Goal: Task Accomplishment & Management: Use online tool/utility

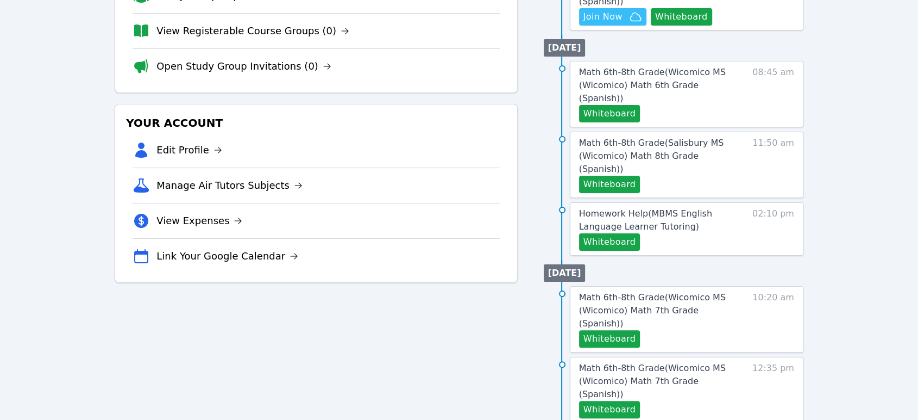
scroll to position [61, 0]
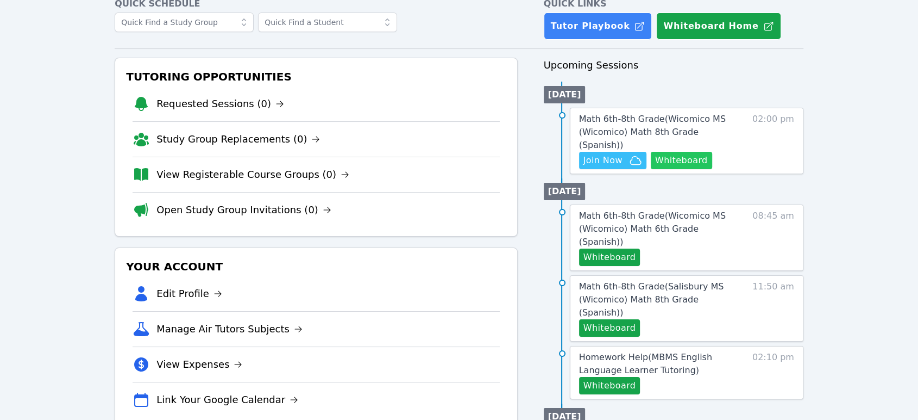
click at [691, 152] on button "Whiteboard" at bounding box center [681, 160] width 61 height 17
click at [673, 121] on span "Math 6th-8th Grade ( Wicomico MS (Wicomico) Math 8th Grade (Spanish) )" at bounding box center [652, 132] width 147 height 36
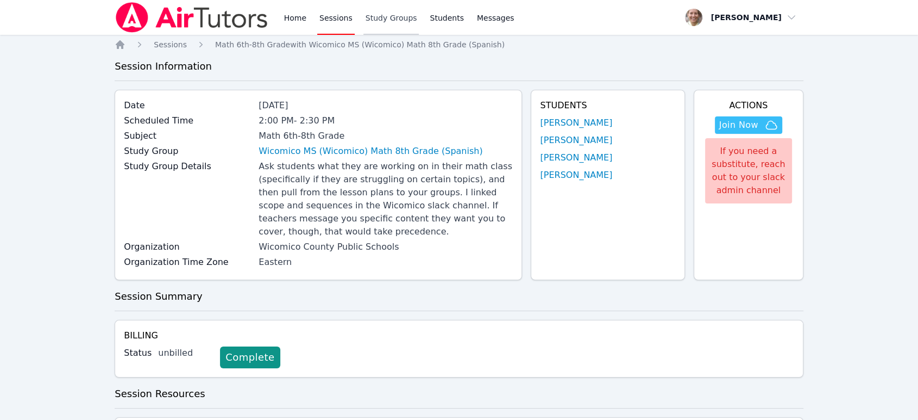
click at [388, 18] on link "Study Groups" at bounding box center [392, 17] width 56 height 35
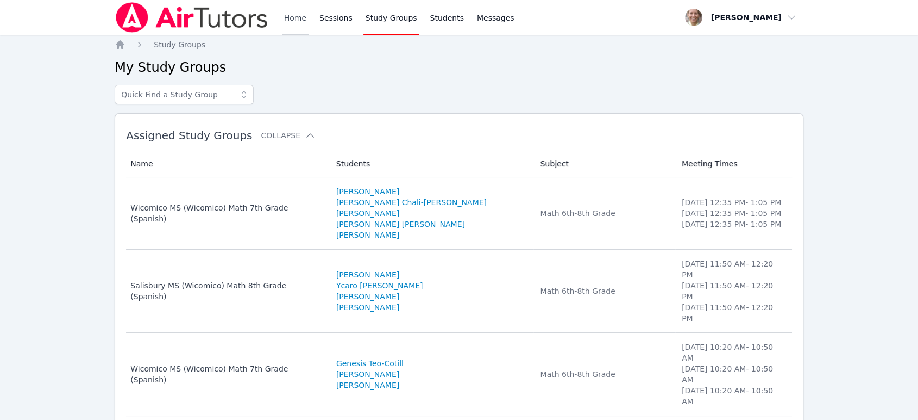
click at [298, 20] on link "Home" at bounding box center [295, 17] width 27 height 35
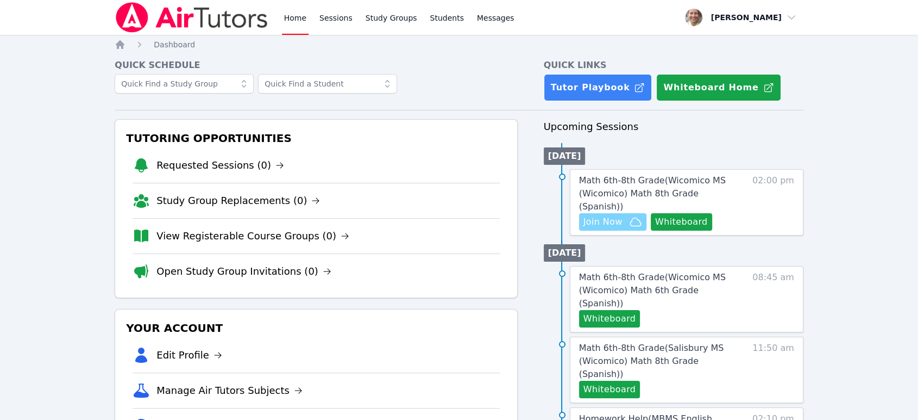
click at [629, 215] on icon "button" at bounding box center [635, 221] width 13 height 13
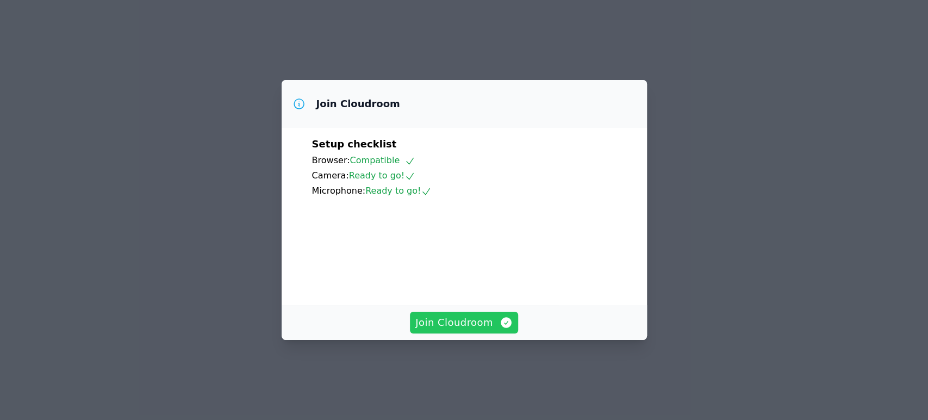
click at [458, 330] on span "Join Cloudroom" at bounding box center [463, 322] width 97 height 15
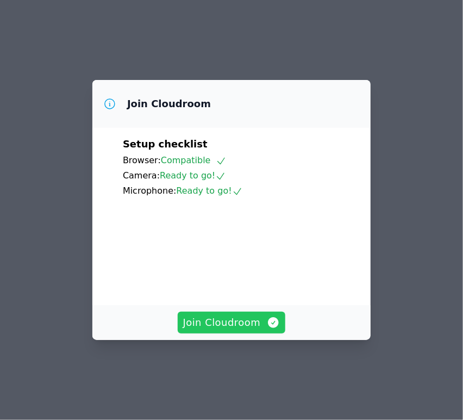
click at [255, 330] on span "Join Cloudroom" at bounding box center [231, 322] width 97 height 15
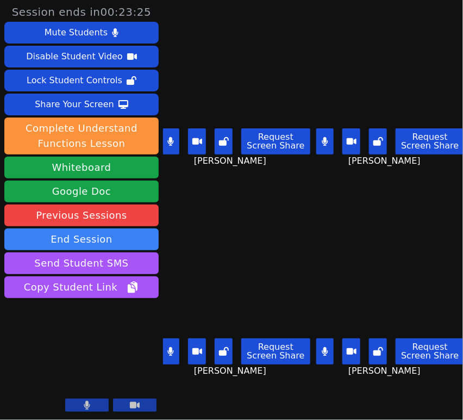
click at [172, 142] on button at bounding box center [171, 141] width 18 height 26
click at [322, 142] on button at bounding box center [325, 141] width 18 height 26
click at [322, 347] on icon at bounding box center [325, 351] width 6 height 9
click at [323, 137] on icon at bounding box center [325, 141] width 11 height 9
click at [178, 346] on button at bounding box center [171, 351] width 18 height 26
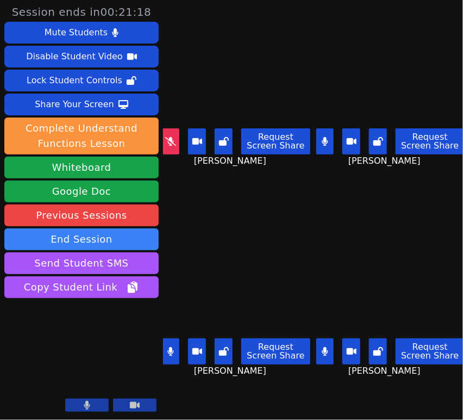
click at [327, 140] on button at bounding box center [325, 141] width 18 height 26
click at [177, 343] on button at bounding box center [171, 351] width 18 height 26
click at [174, 137] on icon at bounding box center [170, 141] width 11 height 9
click at [167, 134] on button at bounding box center [171, 141] width 18 height 26
click at [316, 138] on button at bounding box center [325, 141] width 18 height 26
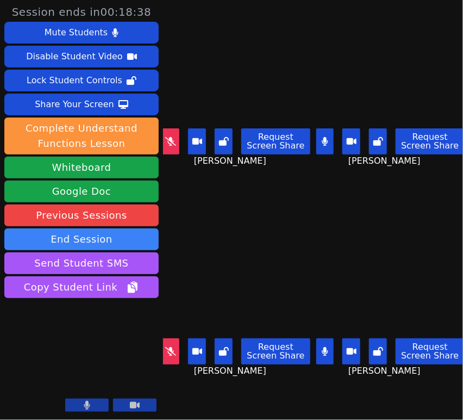
click at [322, 138] on icon at bounding box center [325, 141] width 6 height 9
click at [173, 347] on icon at bounding box center [170, 351] width 11 height 9
click at [174, 351] on button at bounding box center [171, 351] width 18 height 26
click at [178, 142] on button at bounding box center [171, 141] width 18 height 26
click at [171, 147] on button at bounding box center [171, 141] width 18 height 26
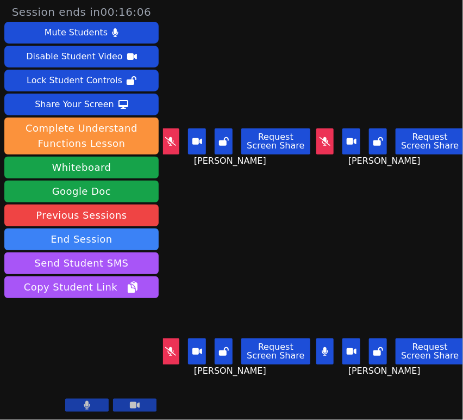
click at [326, 142] on button at bounding box center [325, 141] width 18 height 26
click at [172, 347] on icon at bounding box center [170, 351] width 11 height 9
click at [320, 144] on button at bounding box center [325, 141] width 18 height 26
click at [168, 347] on icon at bounding box center [170, 351] width 7 height 9
click at [173, 137] on icon at bounding box center [170, 141] width 11 height 9
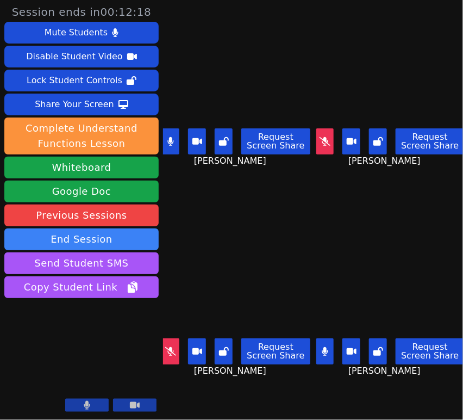
click at [176, 140] on button at bounding box center [171, 141] width 18 height 26
drag, startPoint x: 170, startPoint y: 341, endPoint x: 178, endPoint y: 339, distance: 8.6
click at [170, 347] on icon at bounding box center [170, 351] width 11 height 9
click at [316, 133] on button at bounding box center [325, 141] width 18 height 26
click at [172, 142] on icon at bounding box center [170, 141] width 11 height 9
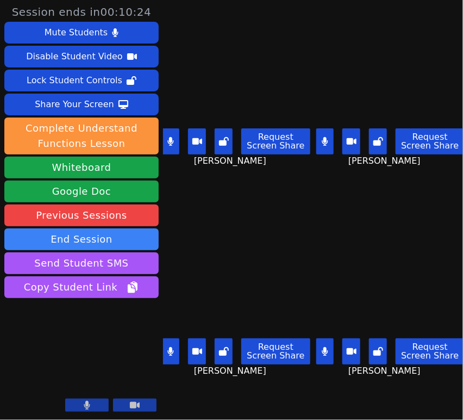
click at [324, 139] on button at bounding box center [325, 141] width 18 height 26
click at [165, 142] on button at bounding box center [171, 141] width 18 height 26
click at [171, 350] on button at bounding box center [171, 351] width 18 height 26
click at [168, 140] on icon at bounding box center [170, 141] width 11 height 9
click at [164, 139] on button at bounding box center [171, 141] width 18 height 26
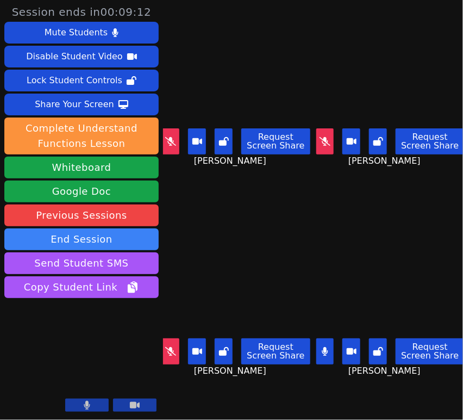
click at [316, 142] on button at bounding box center [325, 141] width 18 height 26
click at [322, 138] on icon at bounding box center [325, 141] width 6 height 9
click at [167, 133] on button at bounding box center [171, 141] width 18 height 26
click at [327, 137] on button at bounding box center [325, 141] width 18 height 26
click at [172, 138] on icon at bounding box center [170, 141] width 6 height 9
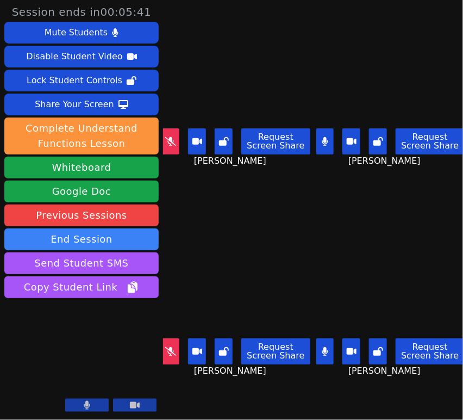
click at [172, 347] on icon at bounding box center [170, 351] width 11 height 9
click at [328, 136] on button at bounding box center [325, 141] width 18 height 26
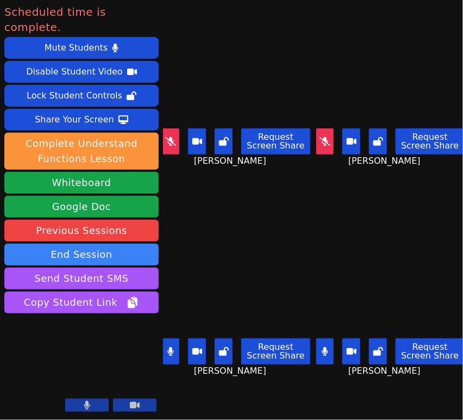
click at [323, 140] on icon at bounding box center [325, 141] width 11 height 9
click at [174, 137] on icon at bounding box center [170, 141] width 11 height 9
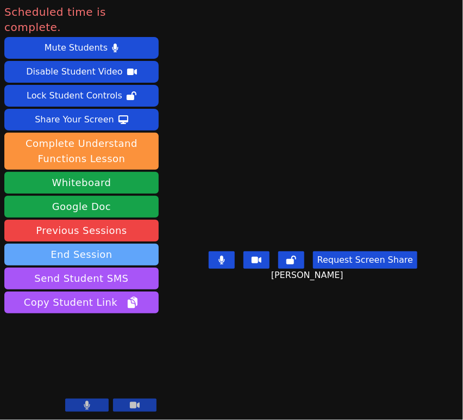
click at [96, 243] on button "End Session" at bounding box center [81, 254] width 154 height 22
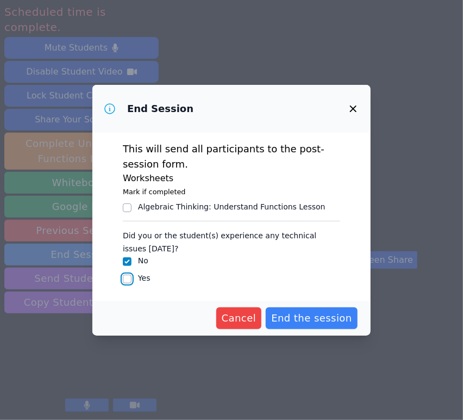
click at [126, 278] on input "Yes" at bounding box center [127, 278] width 9 height 9
checkbox input "true"
checkbox input "false"
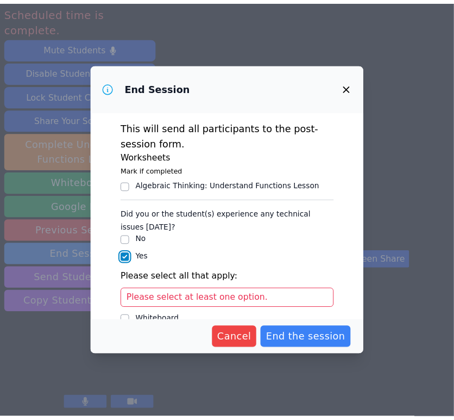
scroll to position [105, 0]
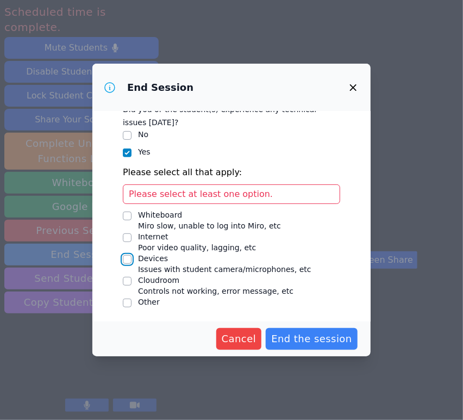
click at [130, 258] on input "Devices Issues with student camera/microphones, etc" at bounding box center [127, 259] width 9 height 9
checkbox input "true"
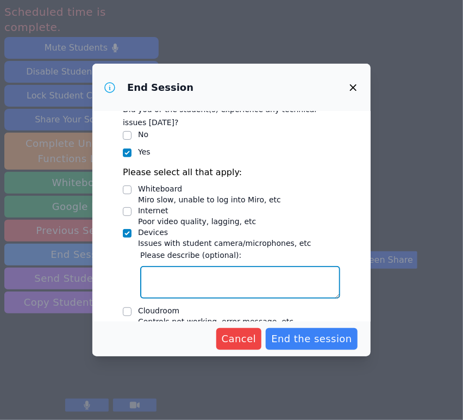
click at [195, 266] on textarea "Devices Issues with student camera/microphones, etc" at bounding box center [240, 282] width 200 height 33
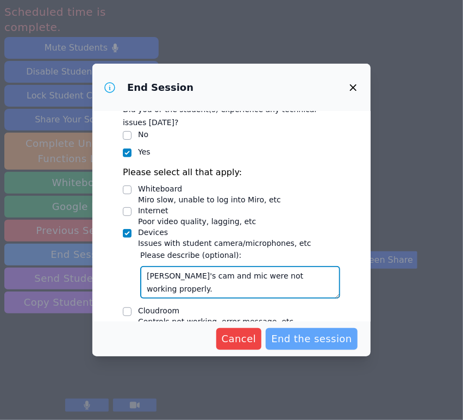
type textarea "Emanuel's cam and mic were not working properly."
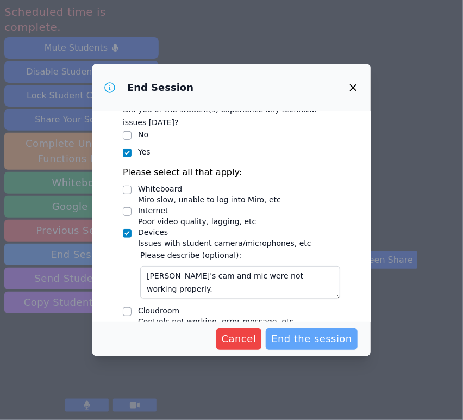
click at [307, 340] on span "End the session" at bounding box center [311, 338] width 81 height 15
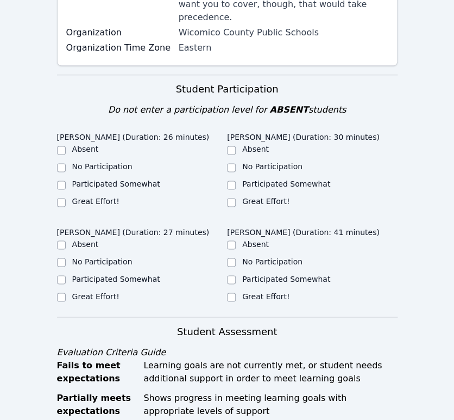
scroll to position [302, 0]
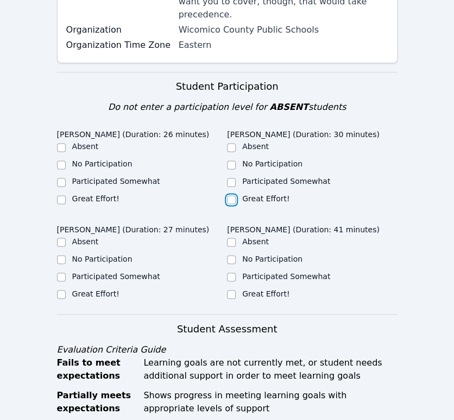
click at [234, 195] on input "Great Effort!" at bounding box center [231, 199] width 9 height 9
checkbox input "true"
click at [65, 193] on div "Great Effort!" at bounding box center [142, 199] width 171 height 13
click at [60, 195] on input "Great Effort!" at bounding box center [61, 199] width 9 height 9
checkbox input "true"
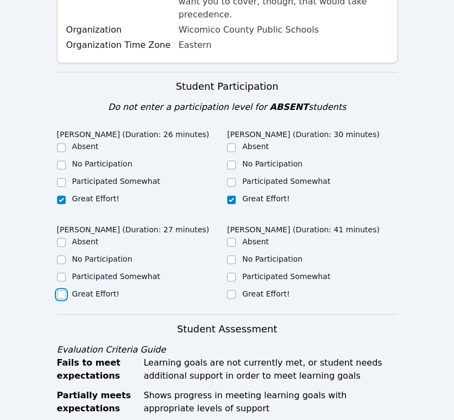
click at [61, 290] on input "Great Effort!" at bounding box center [61, 294] width 9 height 9
checkbox input "true"
click at [233, 290] on input "Great Effort!" at bounding box center [231, 294] width 9 height 9
checkbox input "true"
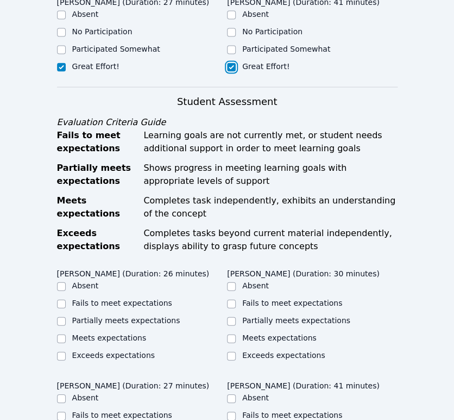
scroll to position [604, 0]
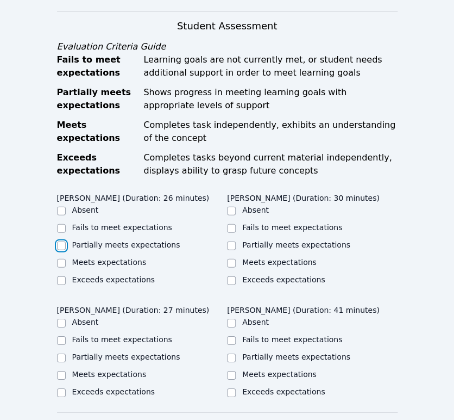
click at [59, 241] on input "Partially meets expectations" at bounding box center [61, 245] width 9 height 9
checkbox input "true"
click at [59, 353] on input "Partially meets expectations" at bounding box center [61, 357] width 9 height 9
checkbox input "true"
click at [233, 353] on input "Partially meets expectations" at bounding box center [231, 357] width 9 height 9
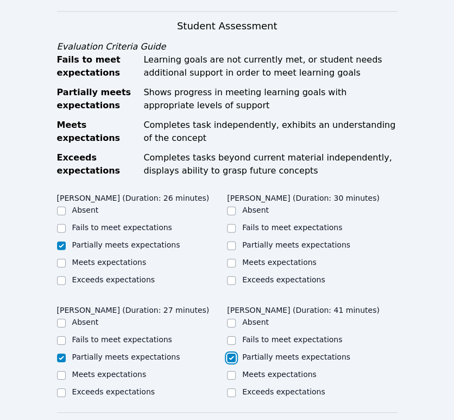
checkbox input "true"
click at [230, 241] on input "Partially meets expectations" at bounding box center [231, 245] width 9 height 9
checkbox input "true"
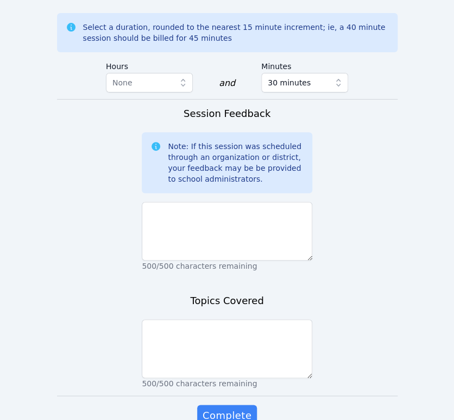
scroll to position [1056, 0]
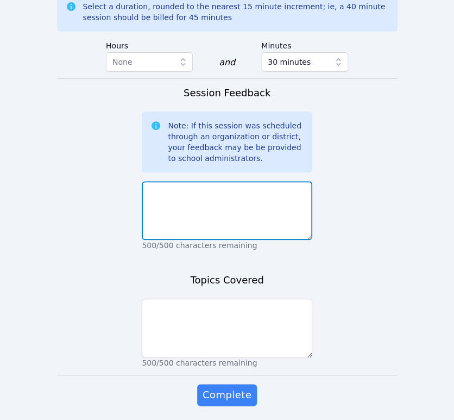
click at [236, 181] on textarea at bounding box center [227, 210] width 171 height 59
type textarea "T"
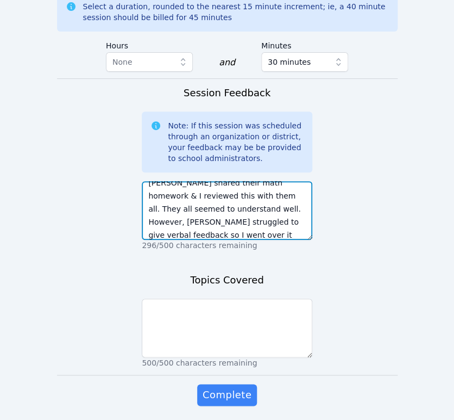
scroll to position [21, 0]
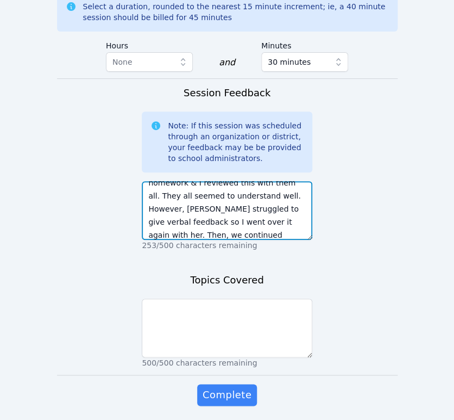
type textarea "Gena shared their math homework & I reviewed this with them all. They all seeme…"
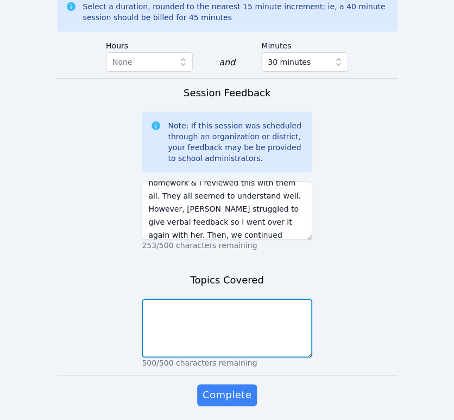
click at [235, 298] on textarea at bounding box center [227, 327] width 171 height 59
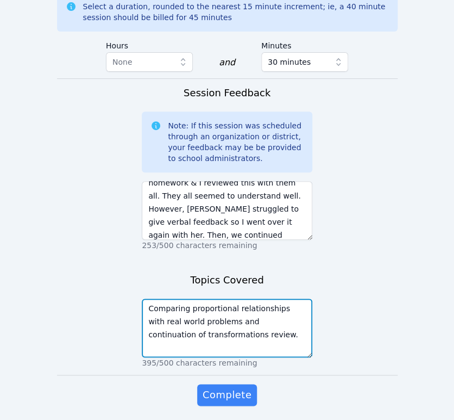
click at [202, 298] on textarea "Comparing proportional relationships with real world problems and continuation …" at bounding box center [227, 327] width 171 height 59
click at [214, 298] on textarea "Comparing proportional relationships with real world problems via homework prob…" at bounding box center [227, 327] width 171 height 59
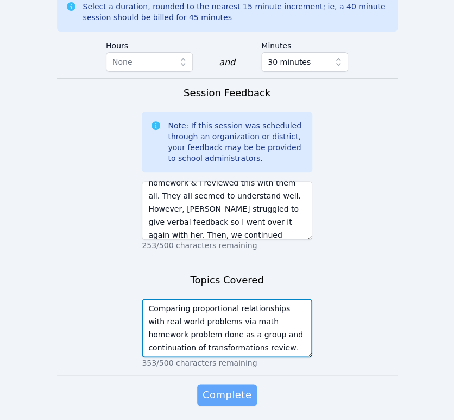
type textarea "Comparing proportional relationships with real world problems via math homework…"
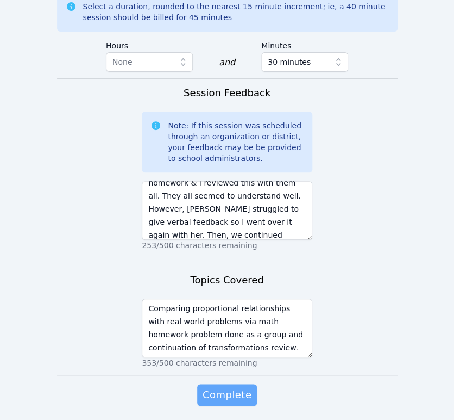
click at [237, 387] on span "Complete" at bounding box center [227, 394] width 49 height 15
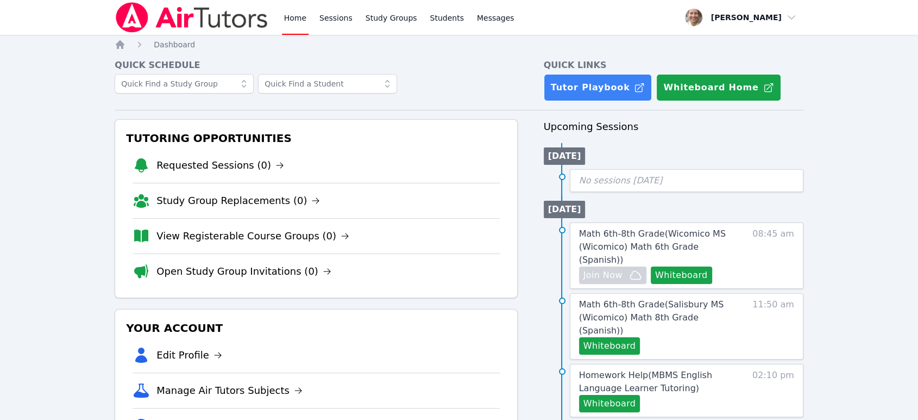
click at [301, 20] on link "Home" at bounding box center [295, 17] width 27 height 35
click at [331, 20] on link "Sessions" at bounding box center [335, 17] width 37 height 35
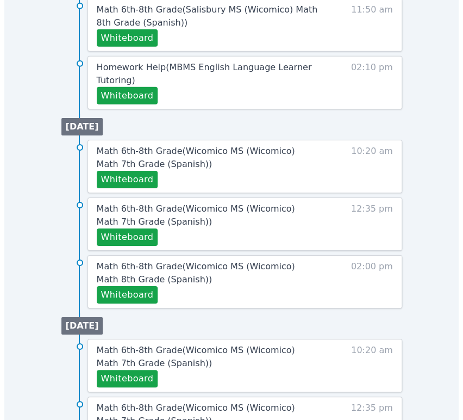
scroll to position [845, 0]
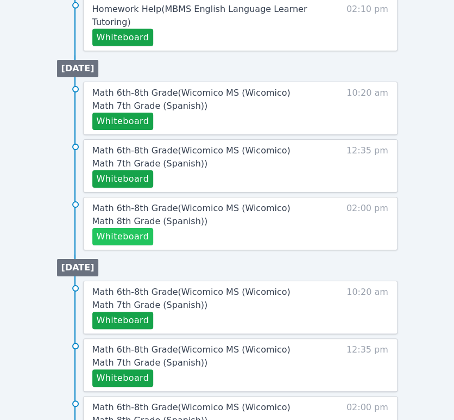
click at [143, 231] on button "Whiteboard" at bounding box center [122, 236] width 61 height 17
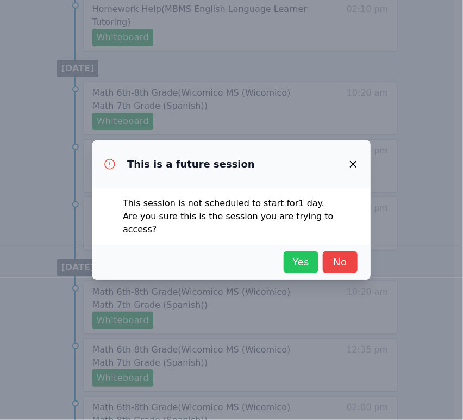
click at [305, 257] on span "Yes" at bounding box center [301, 261] width 24 height 15
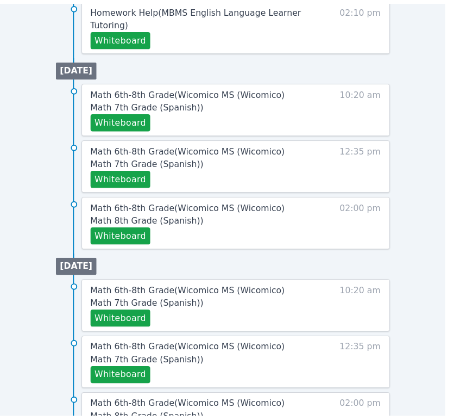
scroll to position [765, 0]
